Goal: Task Accomplishment & Management: Use online tool/utility

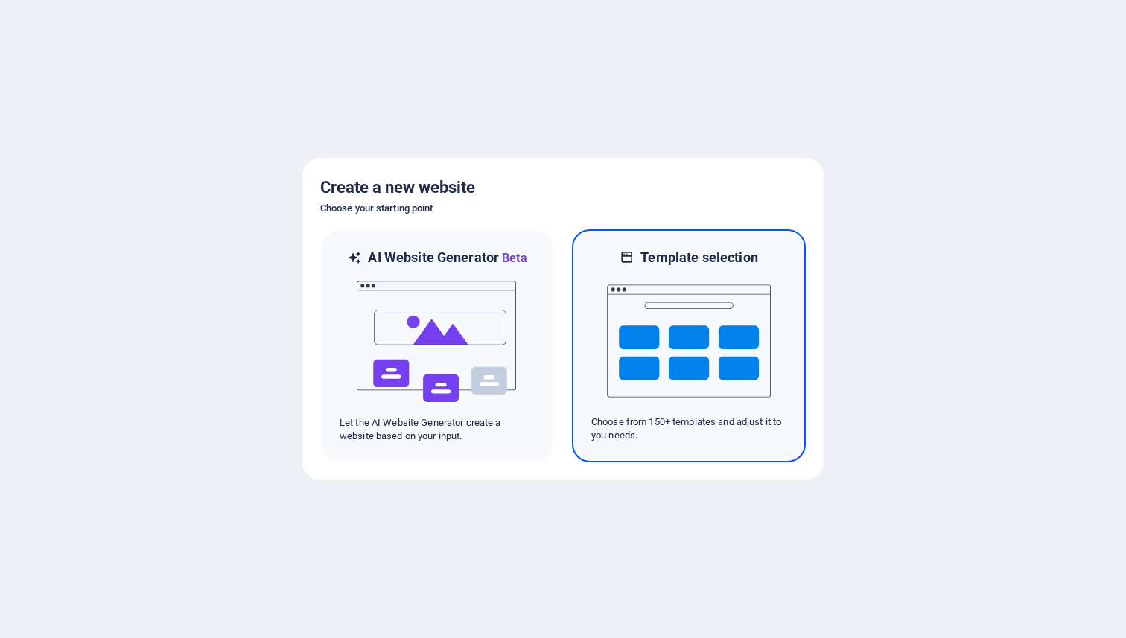
click at [674, 302] on img at bounding box center [689, 341] width 164 height 149
click at [720, 301] on img at bounding box center [689, 341] width 164 height 149
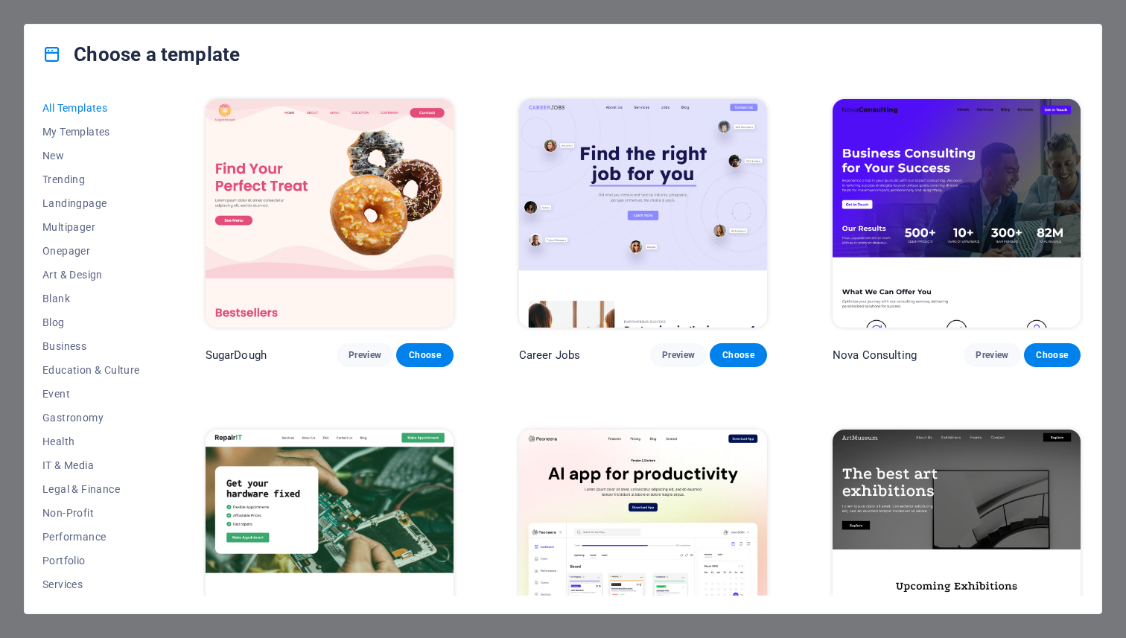
click at [103, 12] on div "Choose a template All Templates My Templates New Trending Landingpage Multipage…" at bounding box center [563, 319] width 1126 height 638
